Goal: Find specific page/section: Find specific page/section

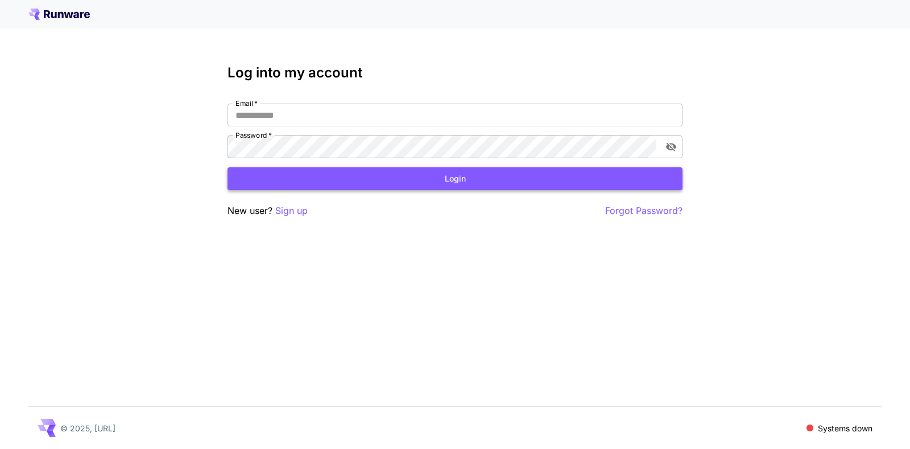
type input "**********"
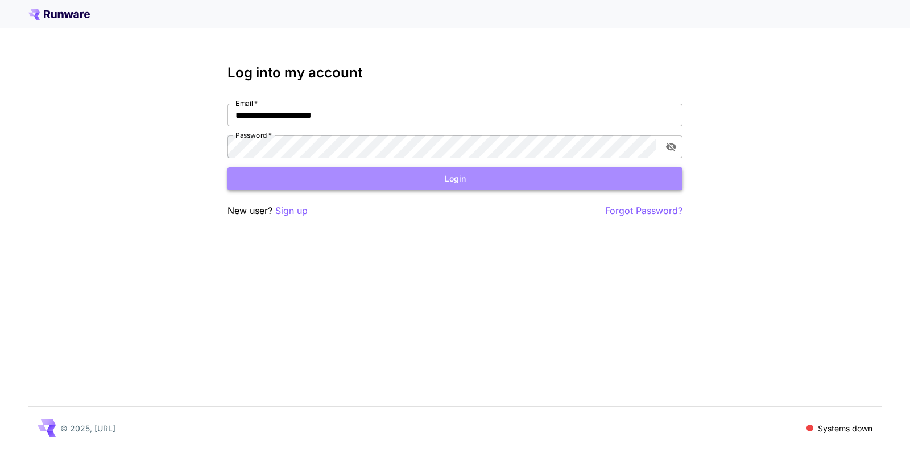
click at [456, 183] on button "Login" at bounding box center [455, 178] width 455 height 23
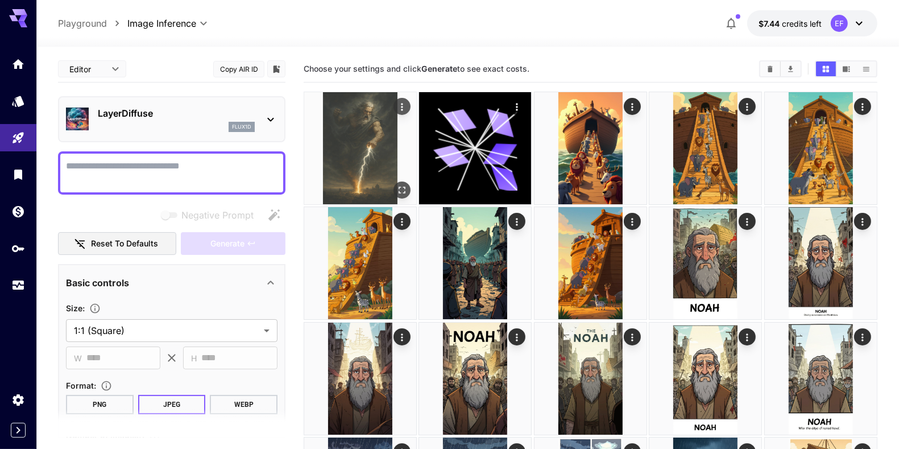
click at [349, 135] on img at bounding box center [360, 148] width 112 height 112
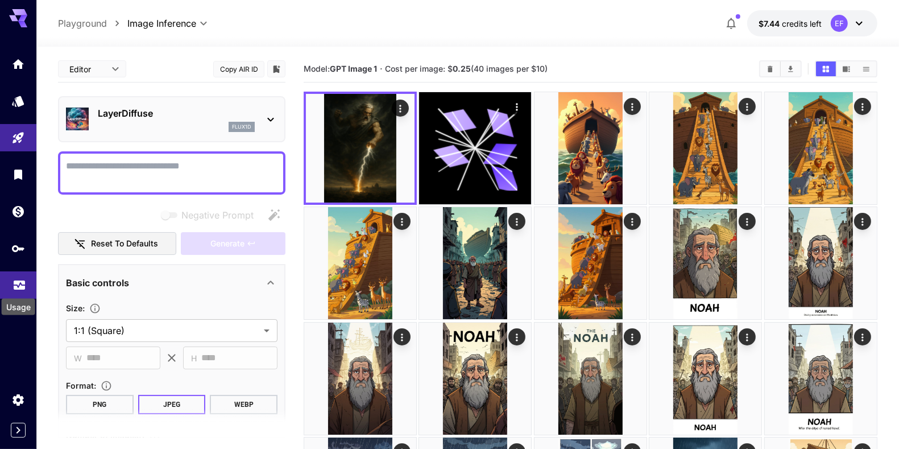
click at [15, 286] on icon "Usage" at bounding box center [20, 282] width 14 height 14
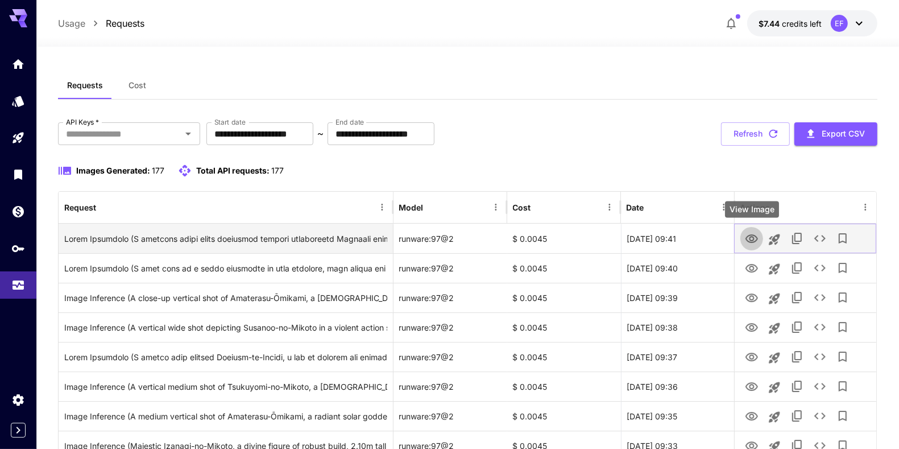
click at [749, 240] on icon "View Image" at bounding box center [752, 239] width 14 height 14
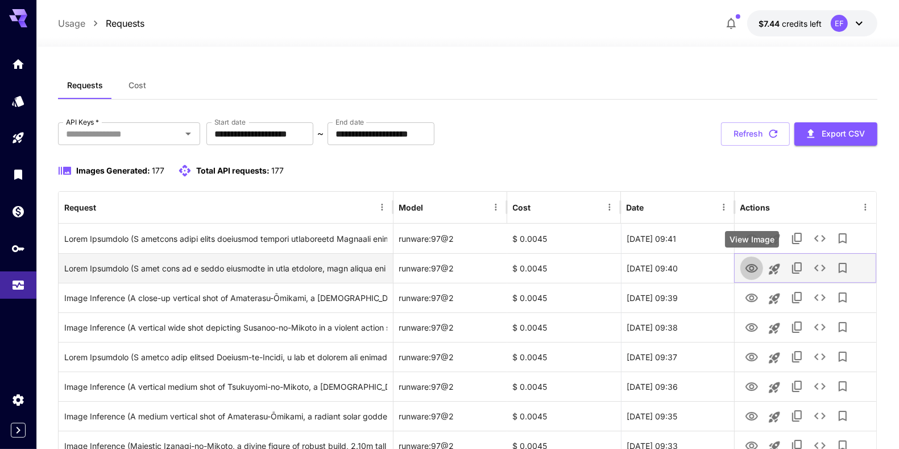
click at [752, 257] on button "View Image" at bounding box center [752, 267] width 23 height 23
click at [748, 266] on icon "View Image" at bounding box center [752, 269] width 14 height 14
